Goal: Task Accomplishment & Management: Manage account settings

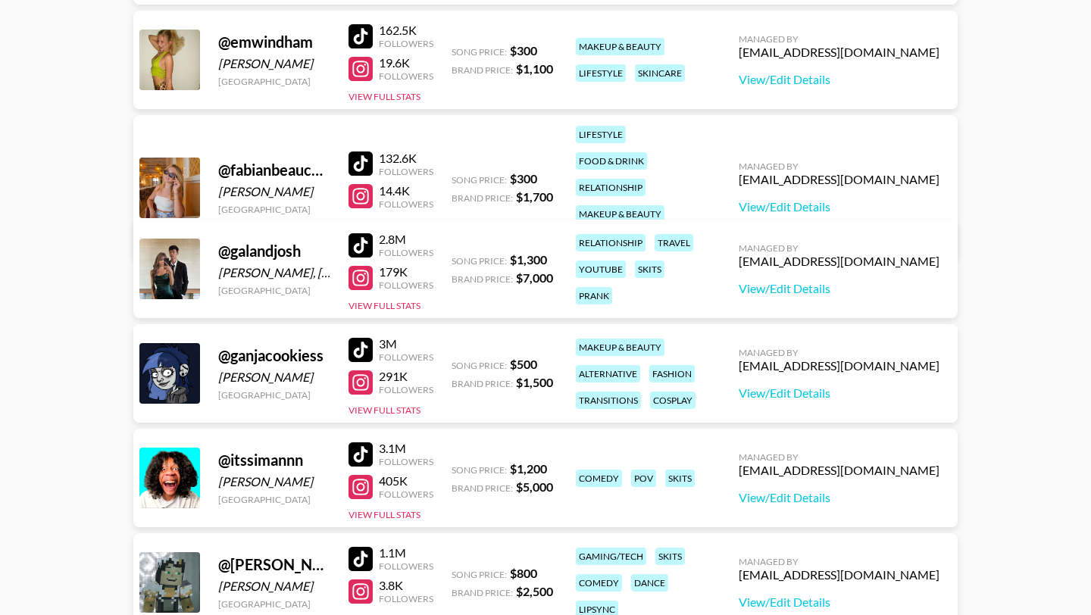
scroll to position [424, 0]
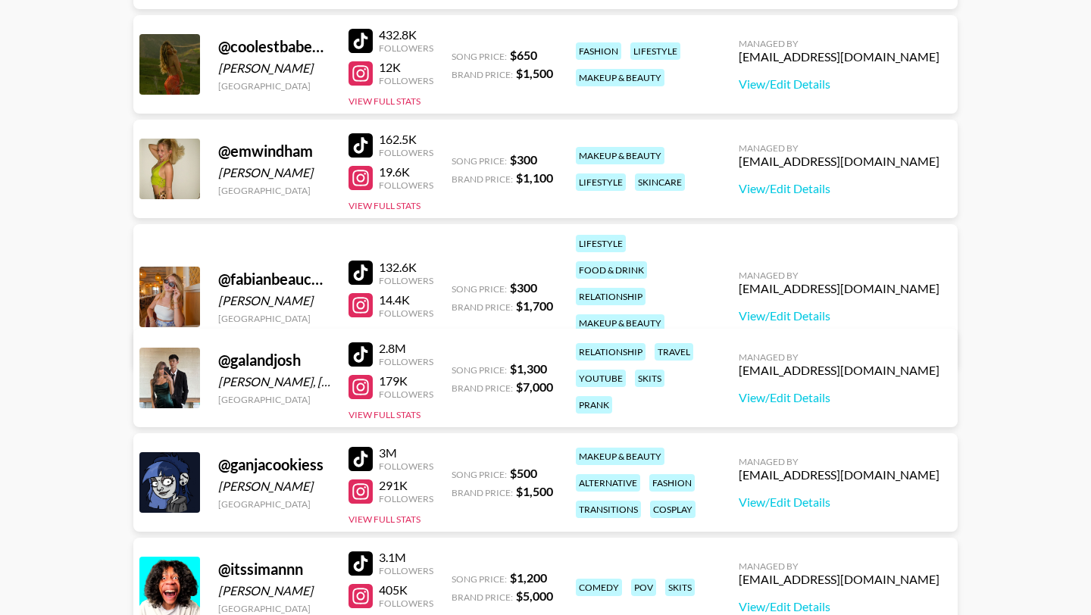
click at [361, 37] on div at bounding box center [360, 41] width 24 height 24
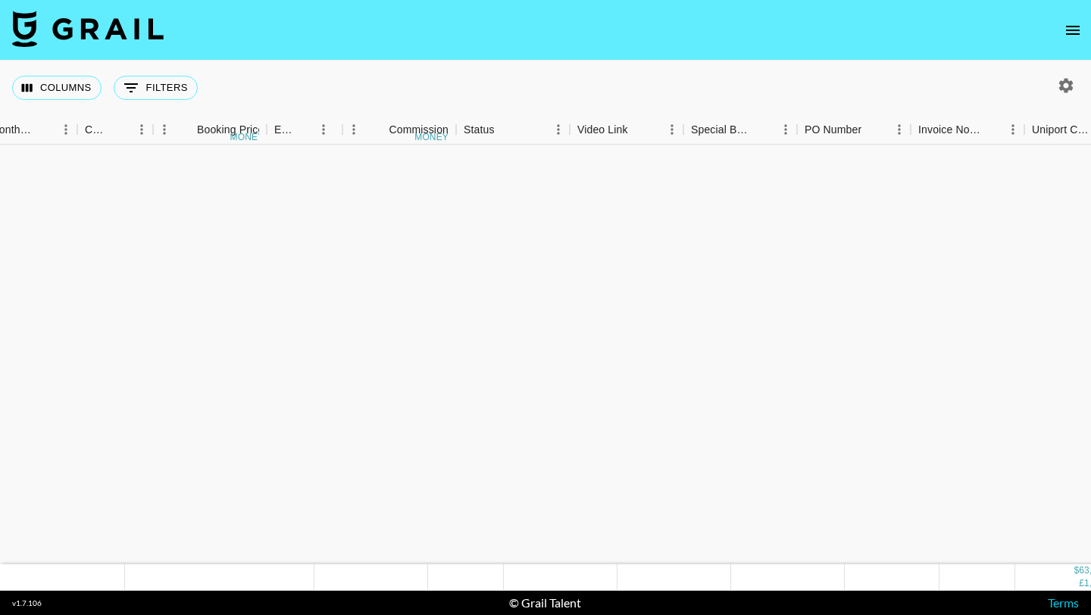
scroll to position [720, 862]
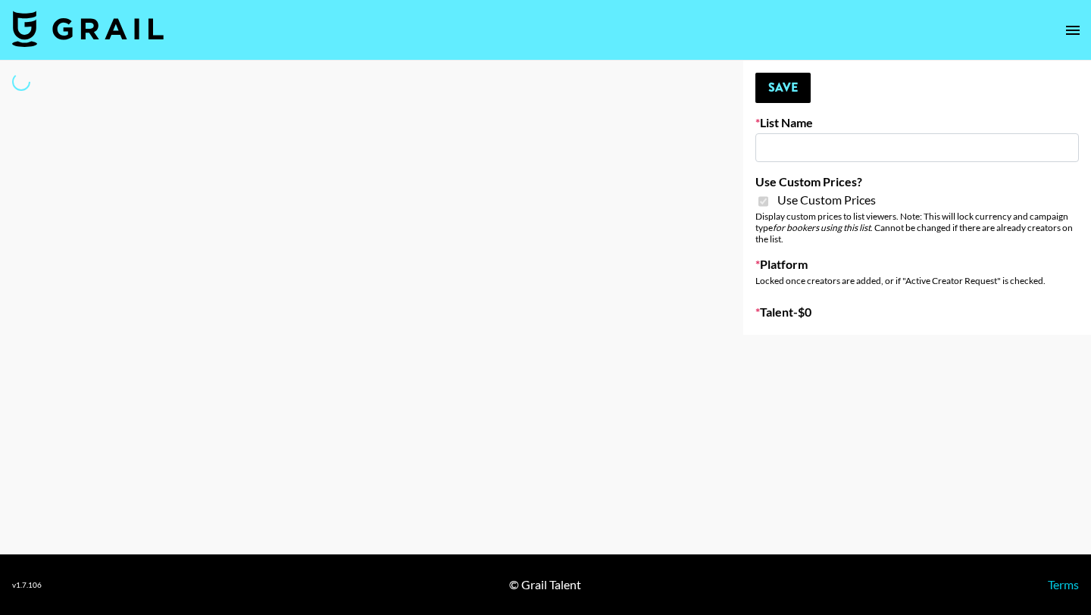
type input "Halovida ([DATE])"
checkbox input "true"
select select "Brand"
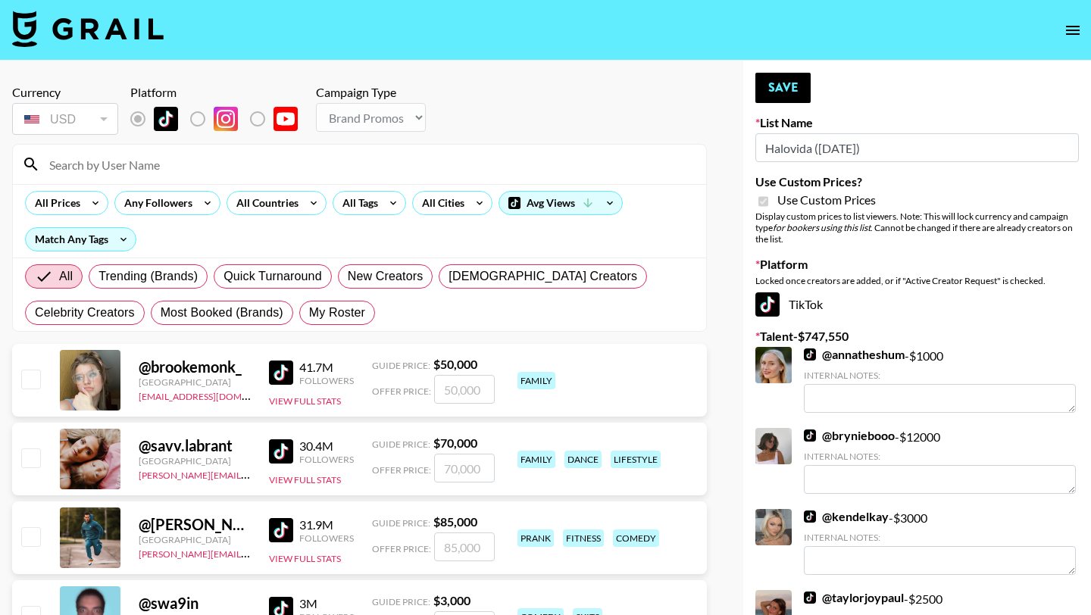
click at [400, 170] on input at bounding box center [368, 164] width 657 height 24
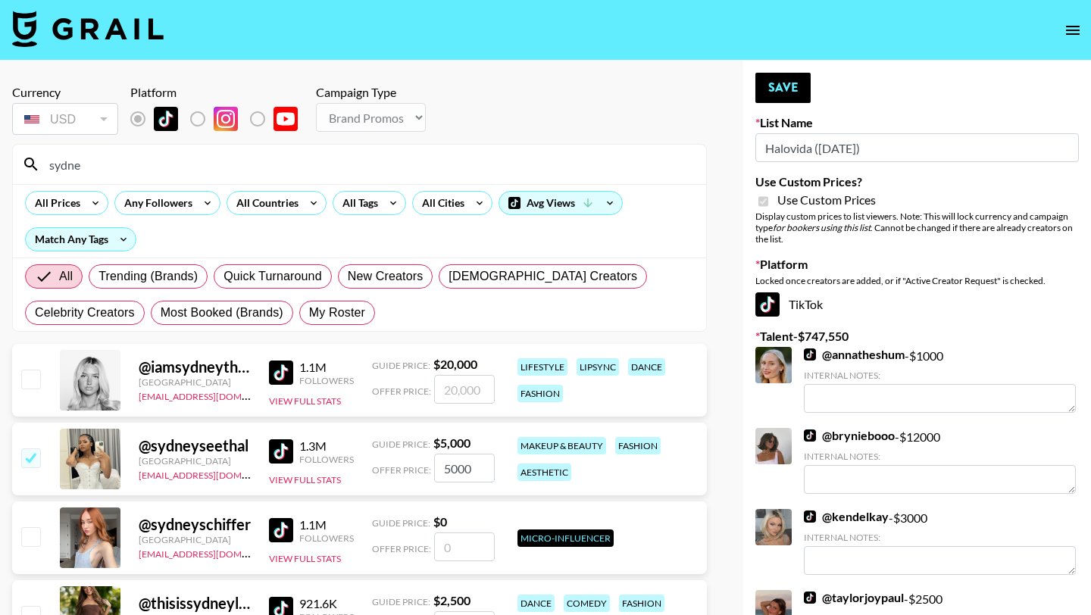
type input "sydneyc"
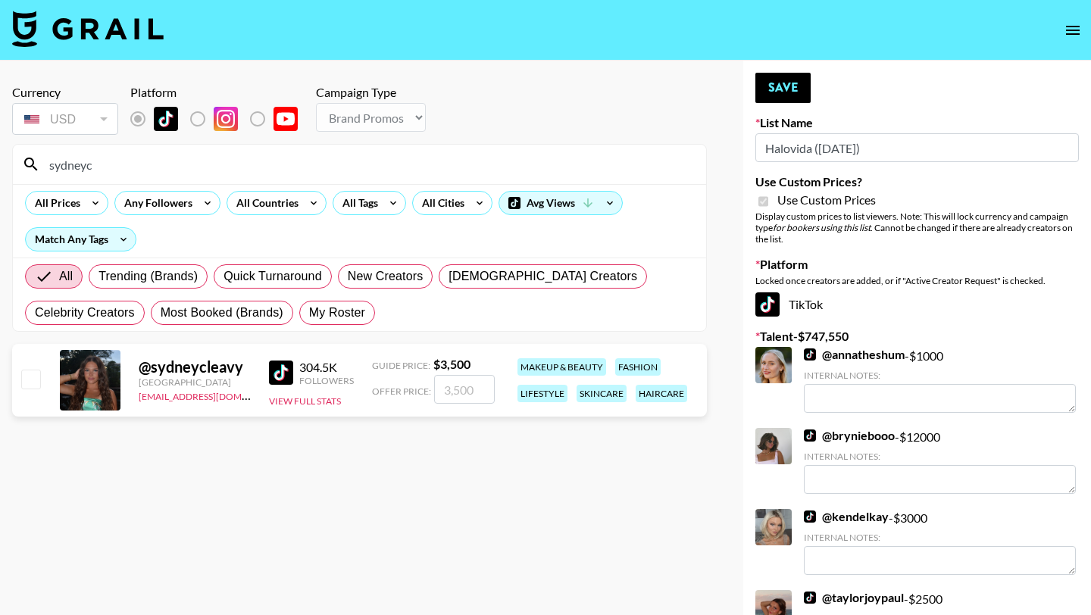
click at [30, 380] on input "checkbox" at bounding box center [30, 379] width 18 height 18
checkbox input "true"
type input "3500"
click at [790, 95] on button "Save" at bounding box center [782, 88] width 55 height 30
click at [539, 166] on input "sydneyc" at bounding box center [368, 164] width 657 height 24
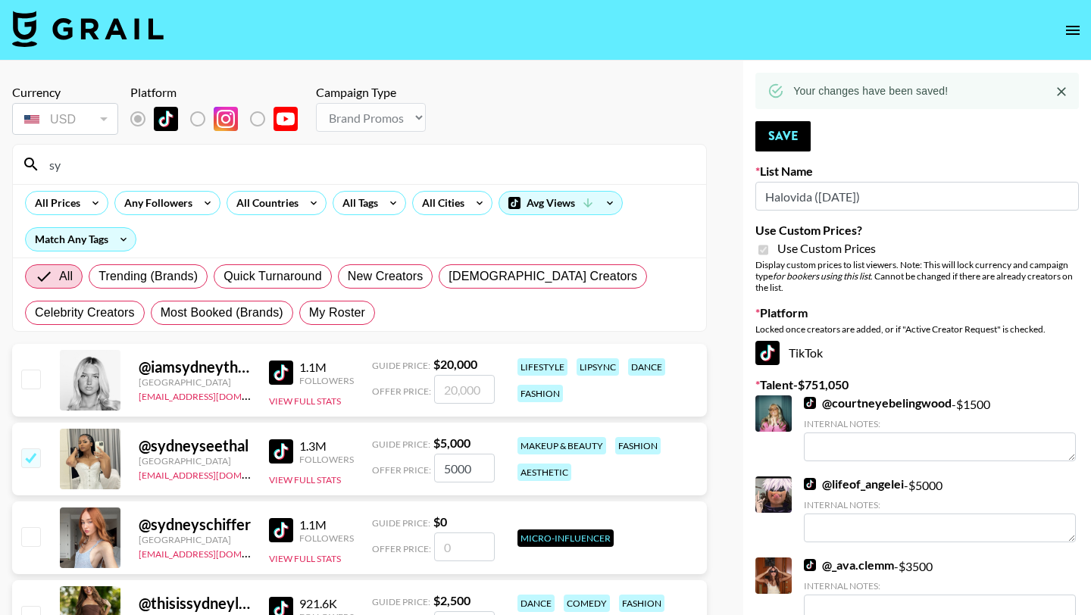
type input "s"
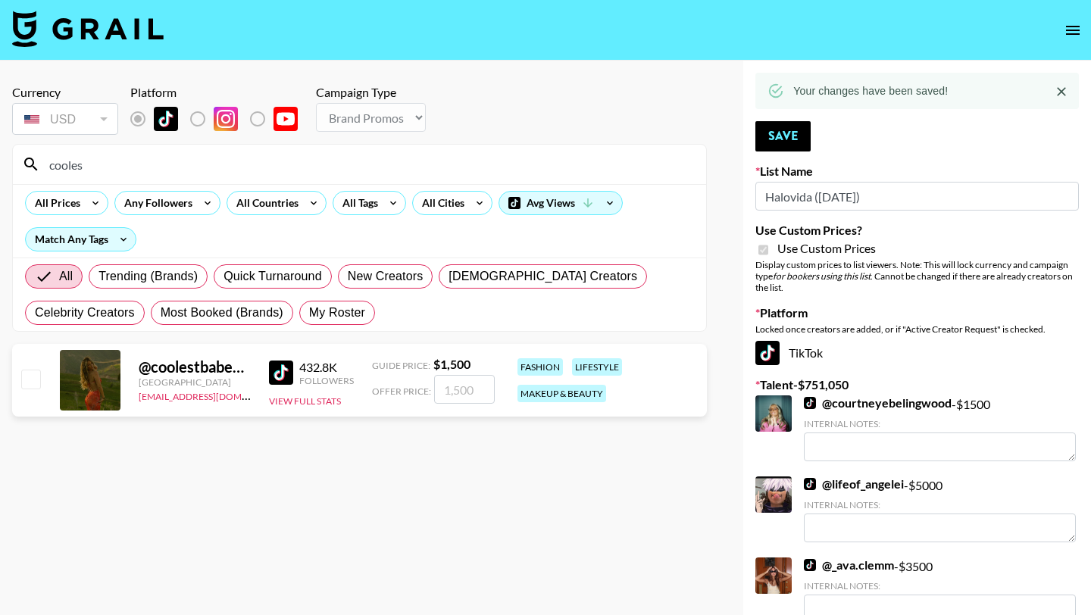
type input "cooles"
click at [27, 383] on input "checkbox" at bounding box center [30, 379] width 18 height 18
checkbox input "true"
type input "1500"
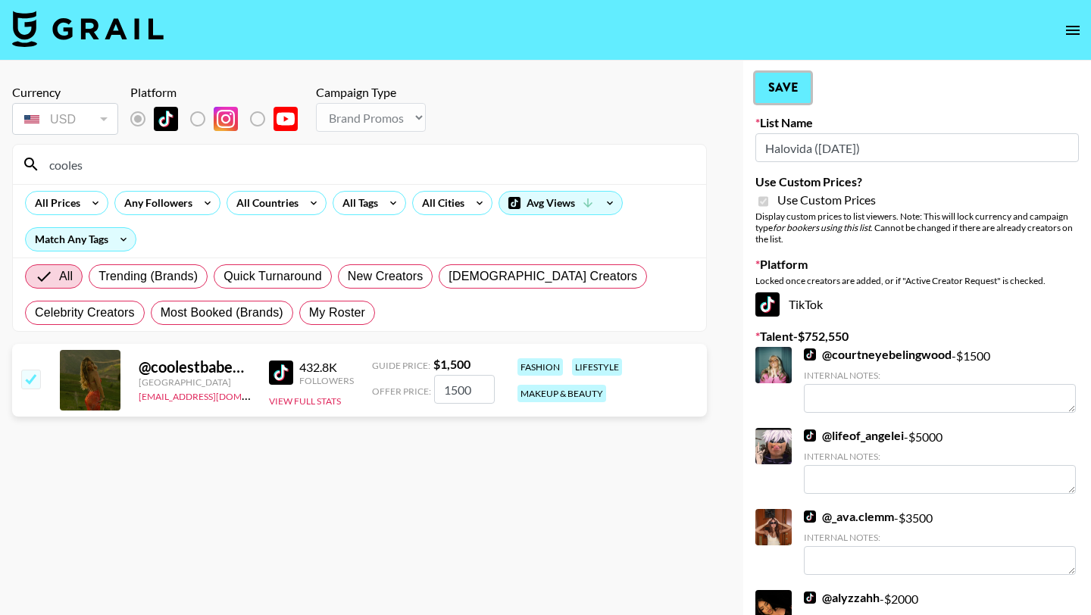
drag, startPoint x: 770, startPoint y: 90, endPoint x: 677, endPoint y: 140, distance: 105.1
click at [770, 90] on button "Save" at bounding box center [782, 88] width 55 height 30
click at [553, 158] on input "cooles" at bounding box center [368, 164] width 657 height 24
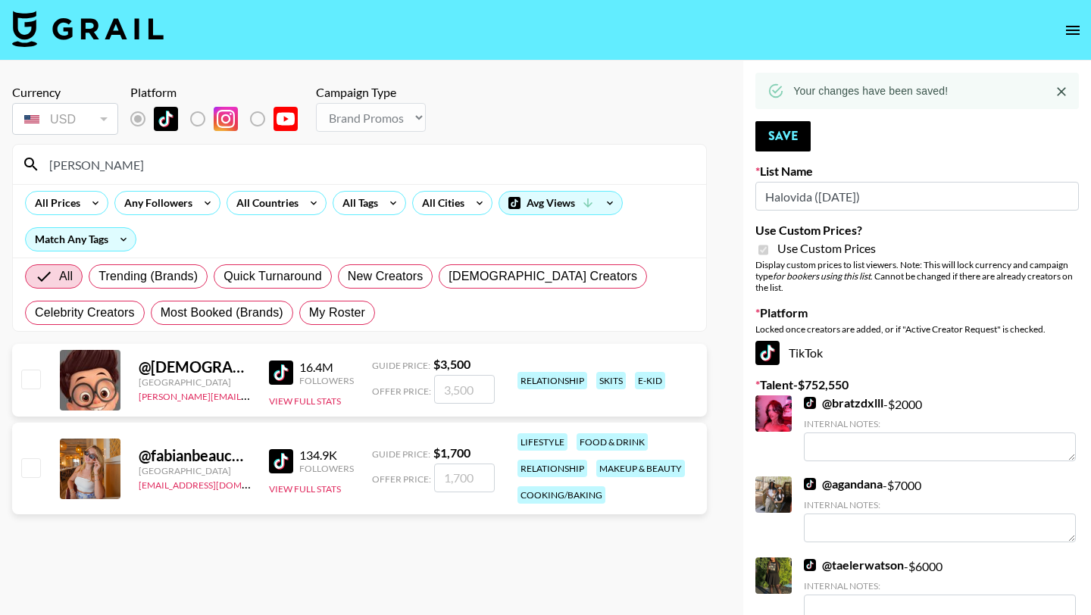
type input "[PERSON_NAME]"
click at [36, 464] on input "checkbox" at bounding box center [30, 467] width 18 height 18
checkbox input "true"
type input "1700"
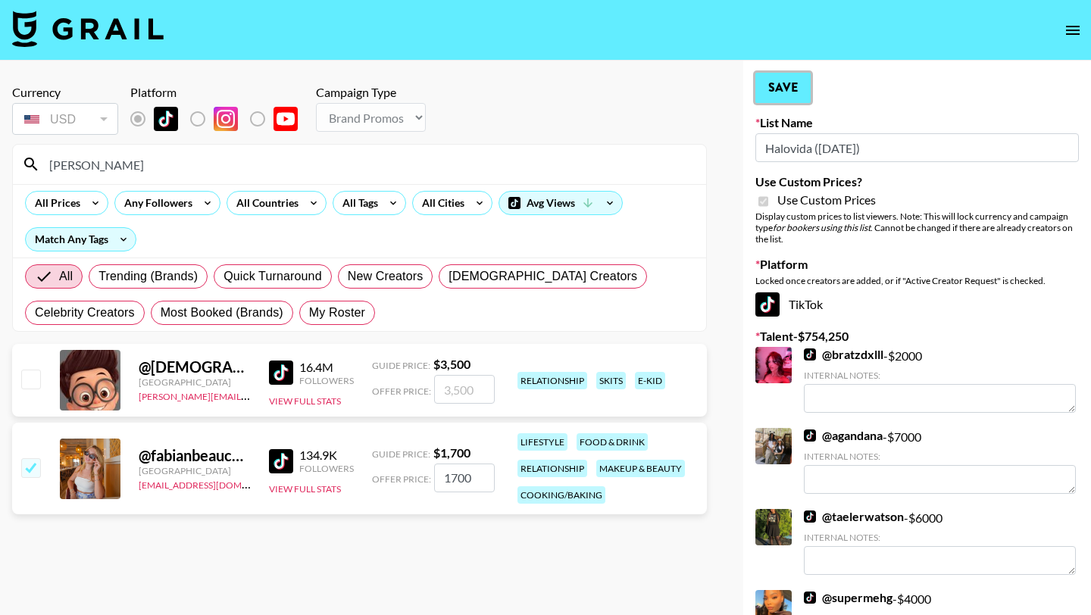
click at [790, 79] on button "Save" at bounding box center [782, 88] width 55 height 30
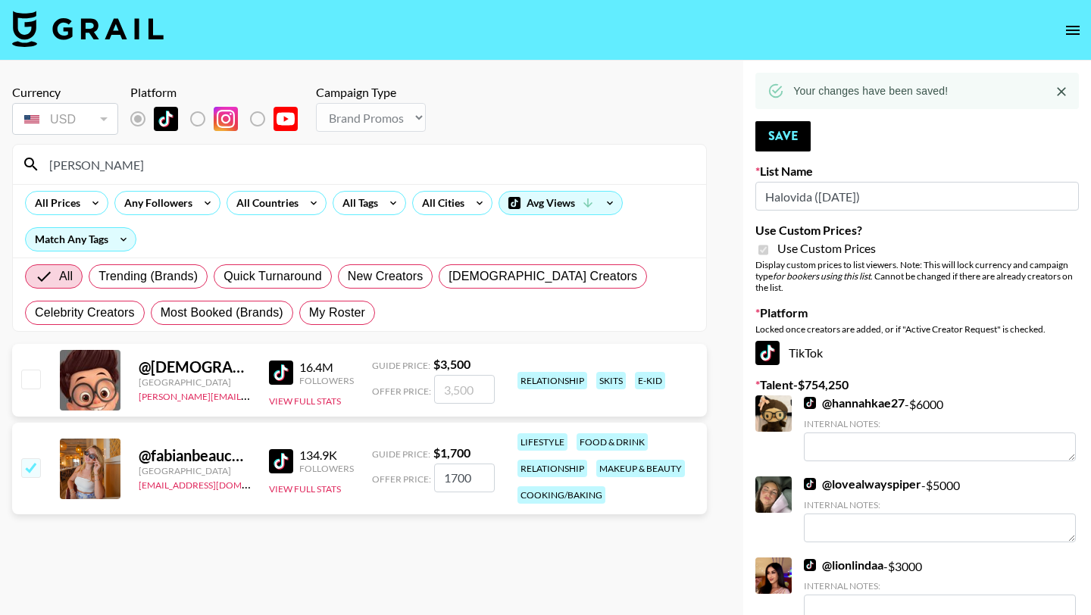
click at [477, 150] on div "[PERSON_NAME]" at bounding box center [359, 164] width 693 height 39
click at [473, 153] on input "[PERSON_NAME]" at bounding box center [368, 164] width 657 height 24
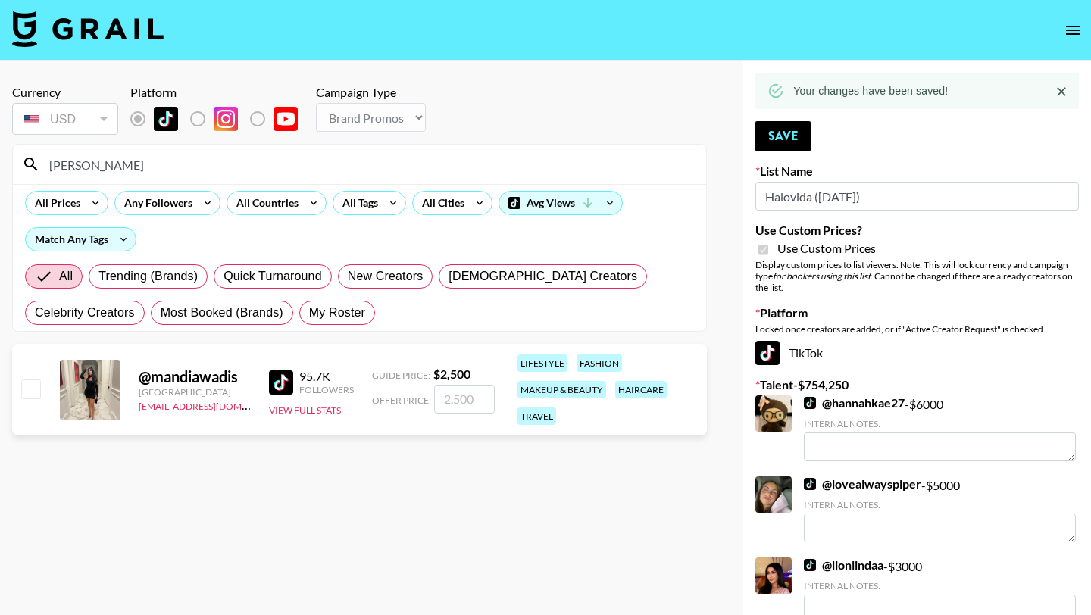
type input "[PERSON_NAME]"
click at [35, 387] on input "checkbox" at bounding box center [30, 389] width 18 height 18
checkbox input "true"
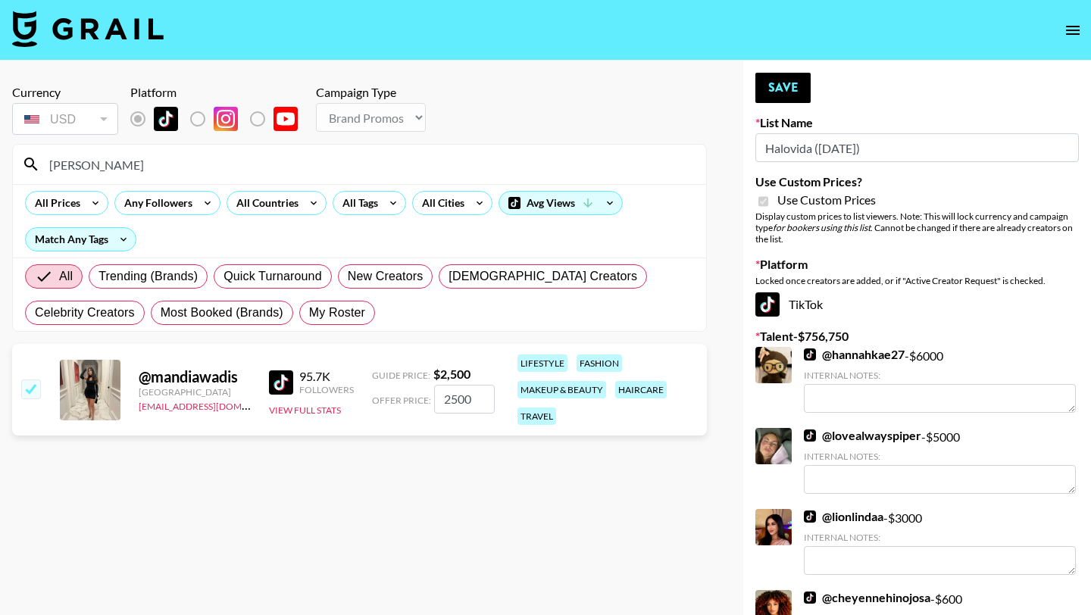
click at [457, 401] on input "2500" at bounding box center [464, 399] width 61 height 29
type input "200"
checkbox input "false"
type input "1"
checkbox input "true"
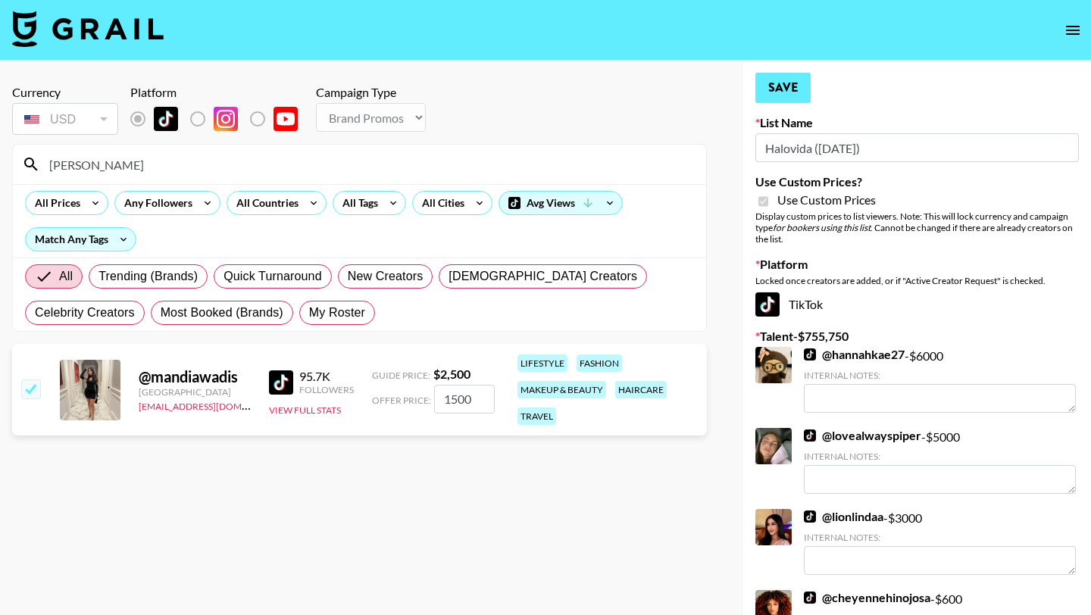
type input "1500"
click at [781, 81] on button "Save" at bounding box center [782, 88] width 55 height 30
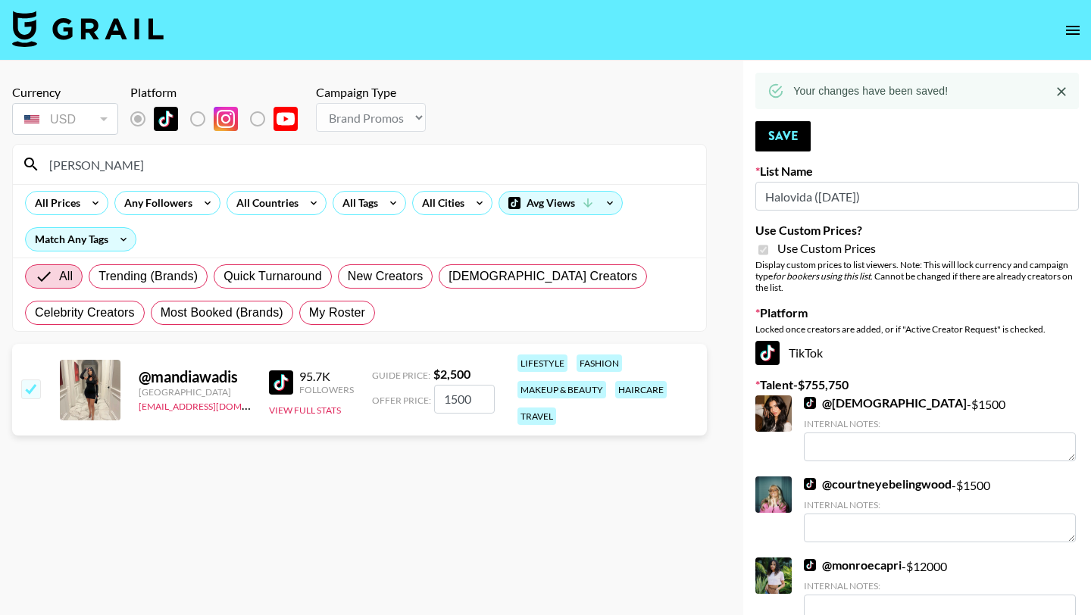
click at [488, 171] on input "[PERSON_NAME]" at bounding box center [368, 164] width 657 height 24
type input "m"
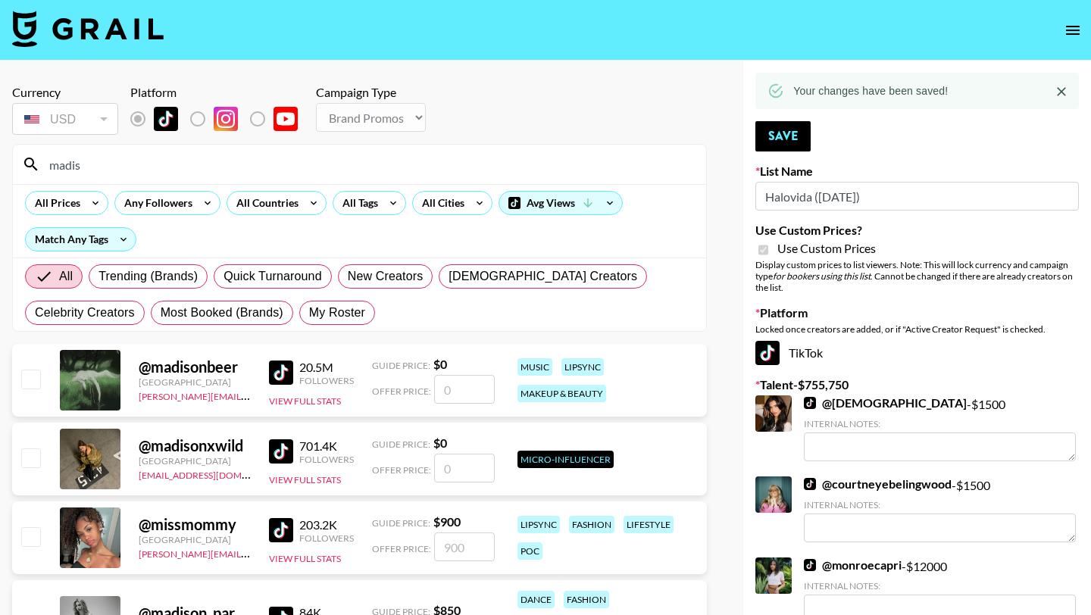
type input "madisda"
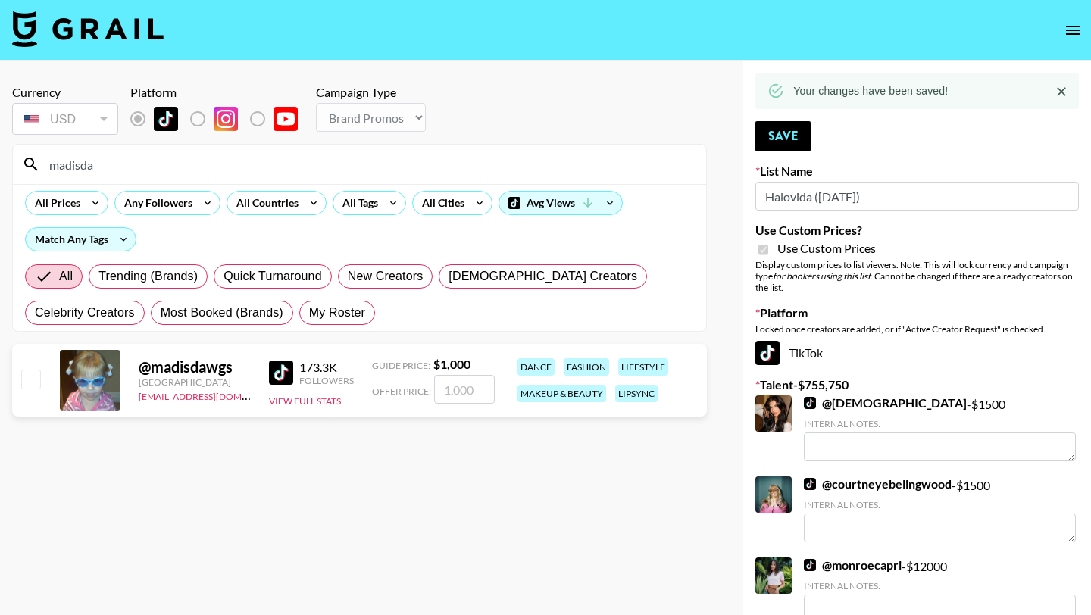
click at [32, 382] on input "checkbox" at bounding box center [30, 379] width 18 height 18
checkbox input "true"
type input "1000"
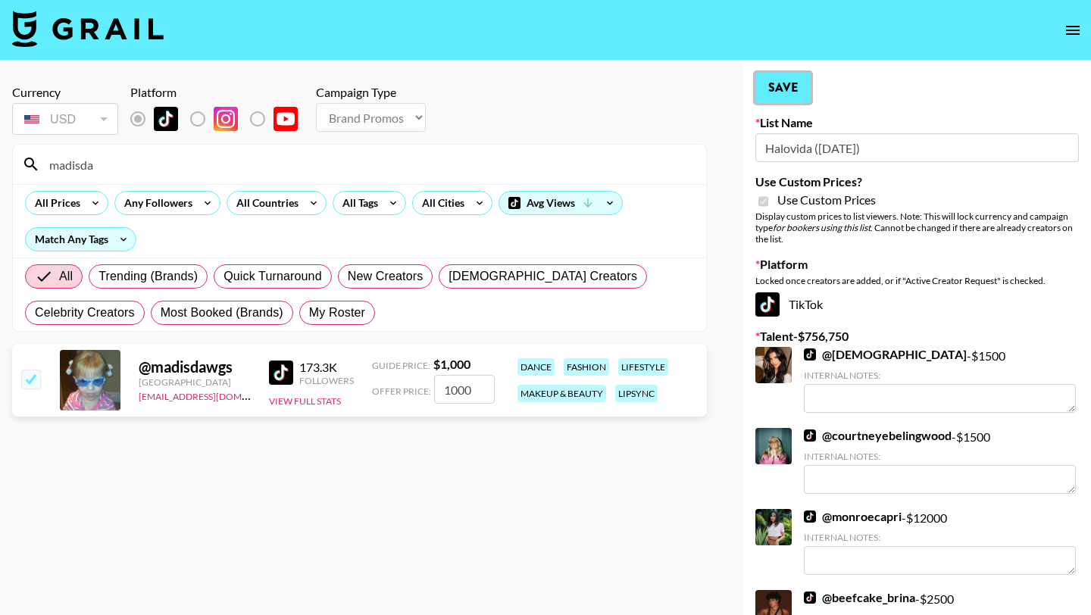
click at [785, 83] on button "Save" at bounding box center [782, 88] width 55 height 30
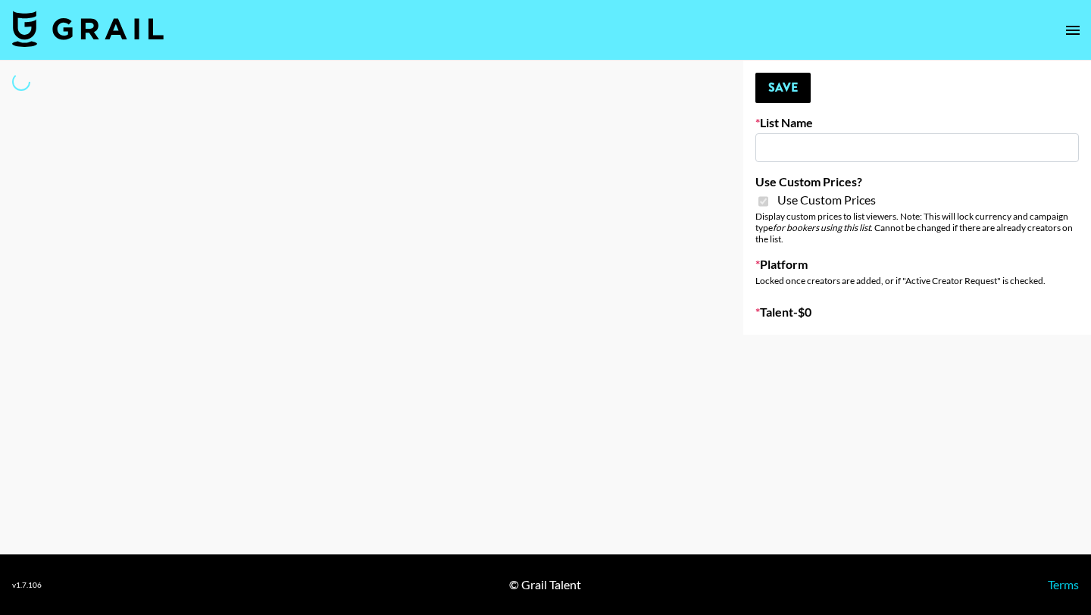
type input "Hily (10th Oct)"
checkbox input "true"
select select "Brand"
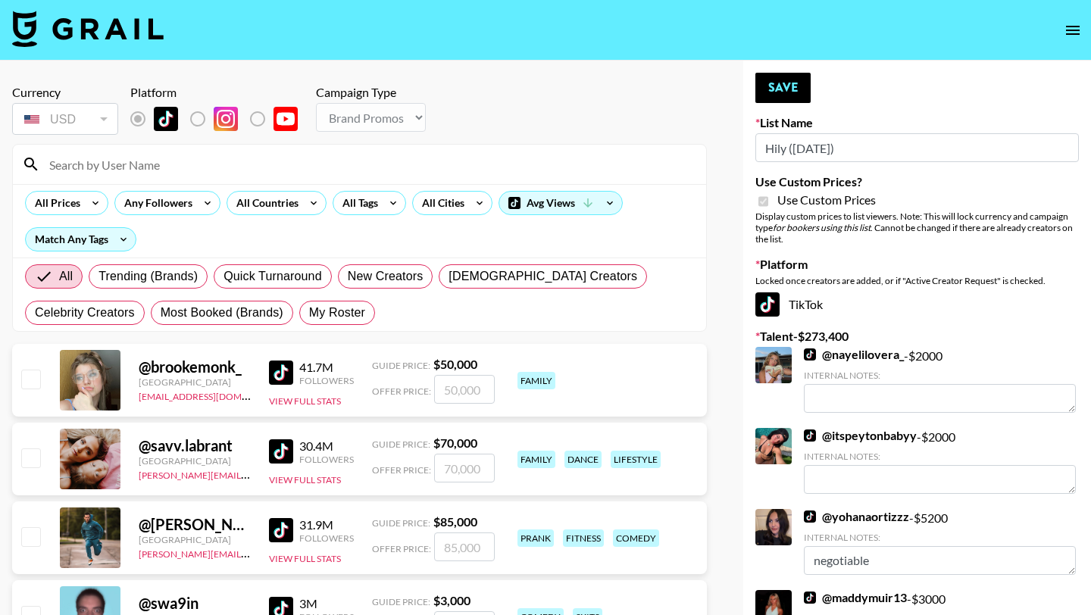
click at [406, 153] on input at bounding box center [368, 164] width 657 height 24
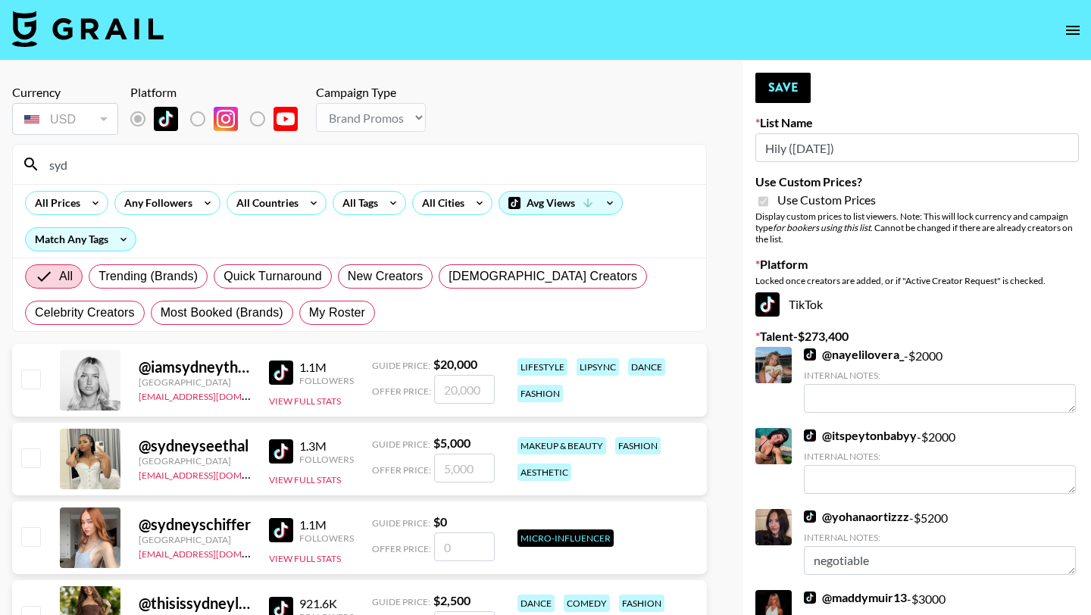
type input "sydneyc"
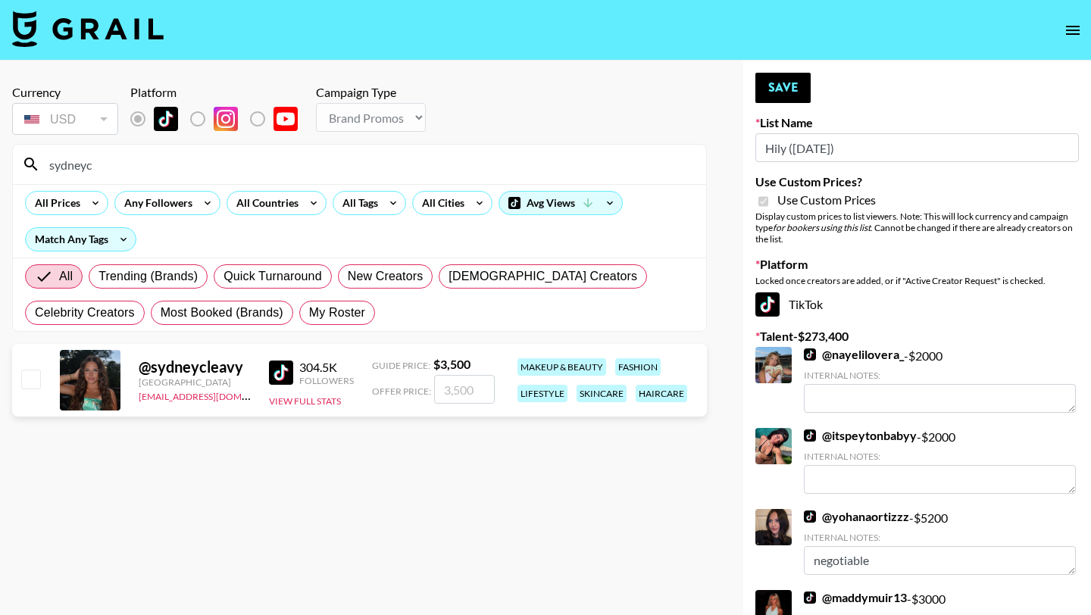
click at [33, 375] on input "checkbox" at bounding box center [30, 379] width 18 height 18
checkbox input "true"
type input "3500"
click at [795, 87] on button "Save" at bounding box center [782, 88] width 55 height 30
click at [562, 160] on input "sydneyc" at bounding box center [368, 164] width 657 height 24
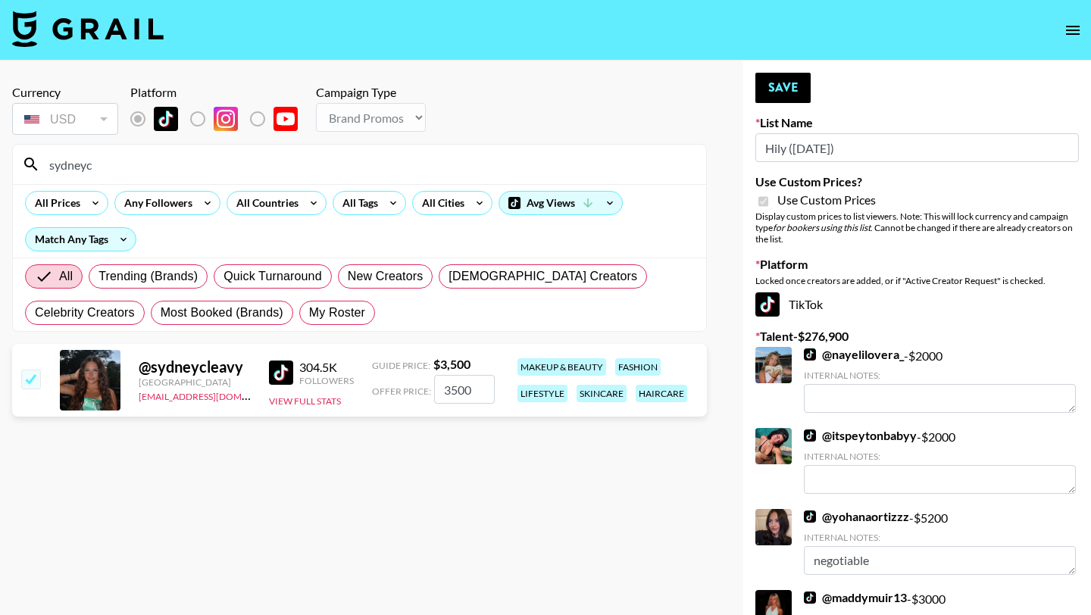
click at [562, 160] on input "sydneyc" at bounding box center [368, 164] width 657 height 24
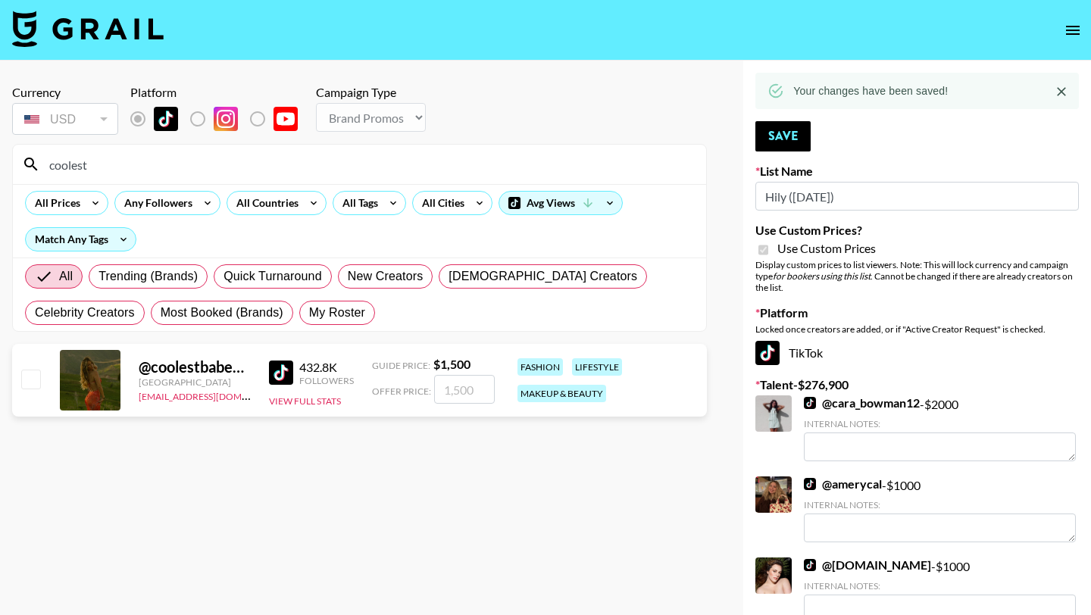
type input "coolest"
click at [30, 382] on input "checkbox" at bounding box center [30, 379] width 18 height 18
checkbox input "true"
type input "1500"
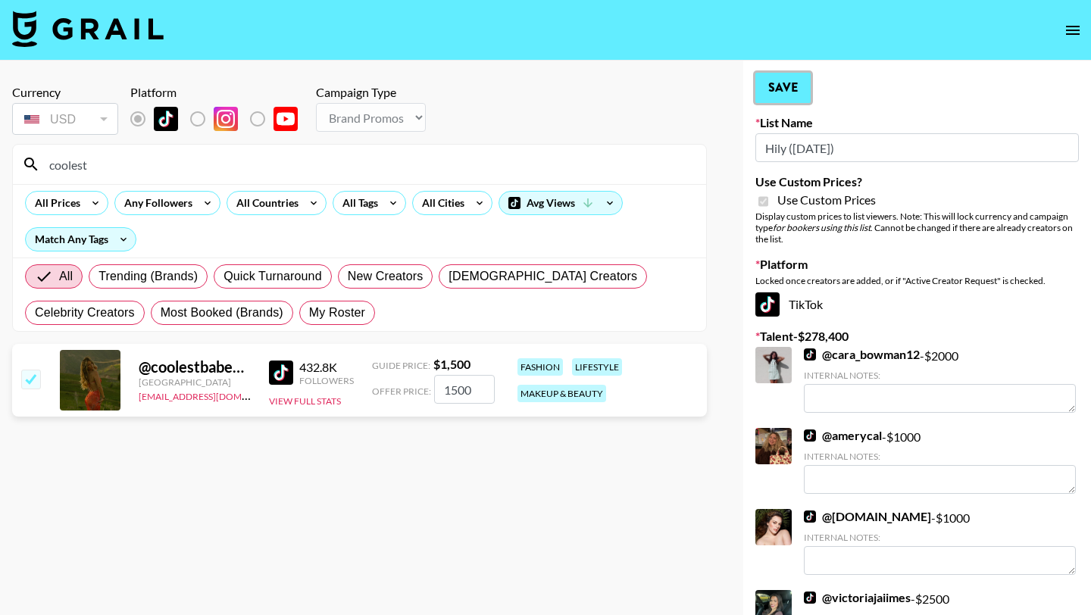
click at [795, 92] on button "Save" at bounding box center [782, 88] width 55 height 30
